Goal: Find specific page/section: Find specific page/section

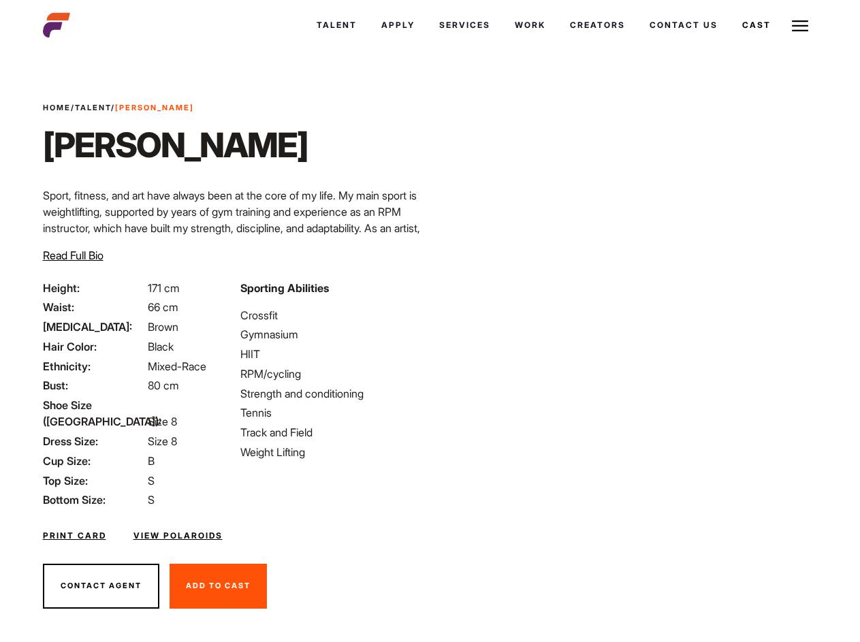
click at [730, 44] on link "Cast" at bounding box center [756, 25] width 53 height 37
click at [0, 0] on link "Casted Talent" at bounding box center [0, 0] width 0 height 0
